Goal: Navigation & Orientation: Find specific page/section

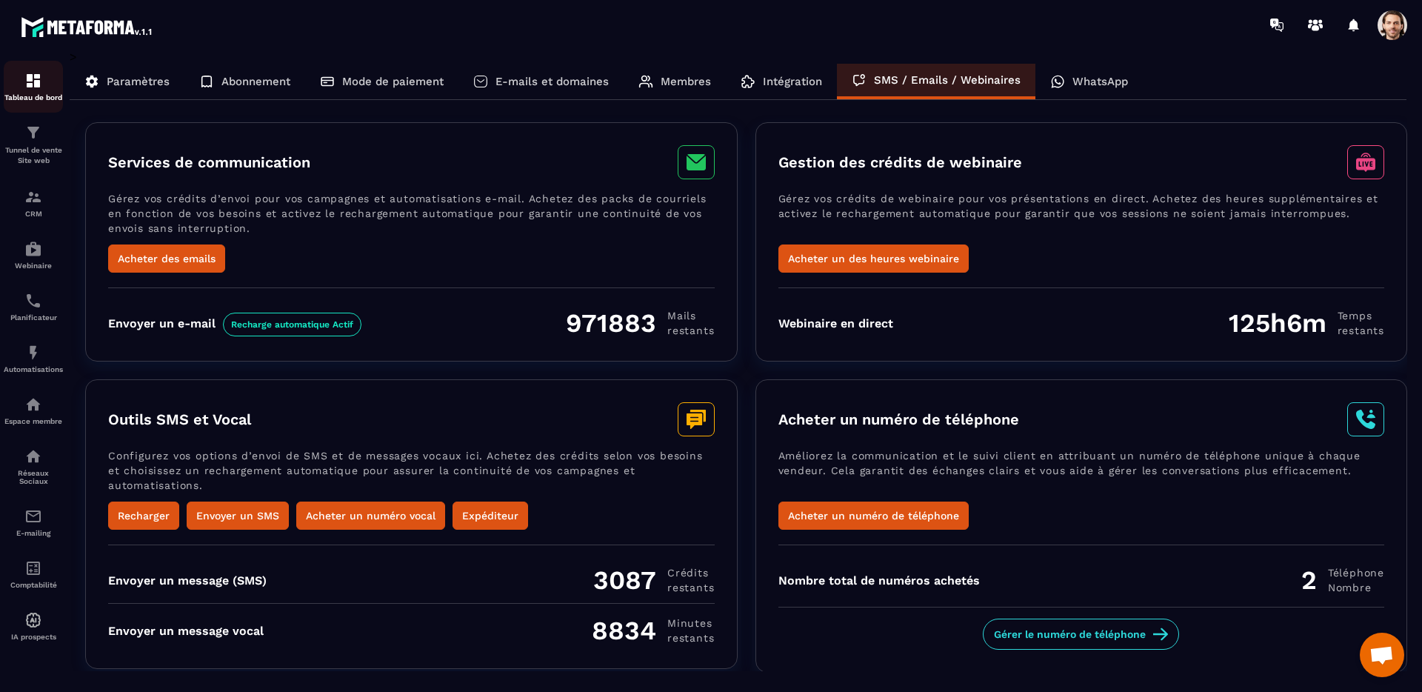
click at [7, 82] on div "Tableau de bord" at bounding box center [33, 87] width 59 height 30
